Goal: Navigation & Orientation: Find specific page/section

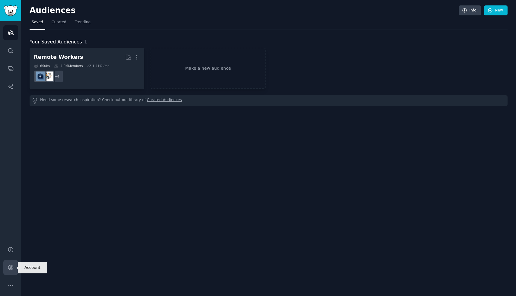
click at [11, 272] on link "Account" at bounding box center [10, 267] width 15 height 15
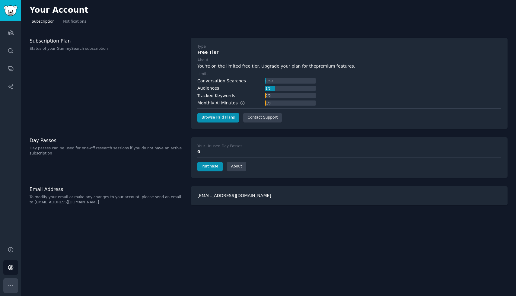
click at [10, 287] on icon "Sidebar" at bounding box center [11, 285] width 6 height 6
click at [8, 246] on link "Help" at bounding box center [10, 249] width 15 height 15
